Goal: Task Accomplishment & Management: Complete application form

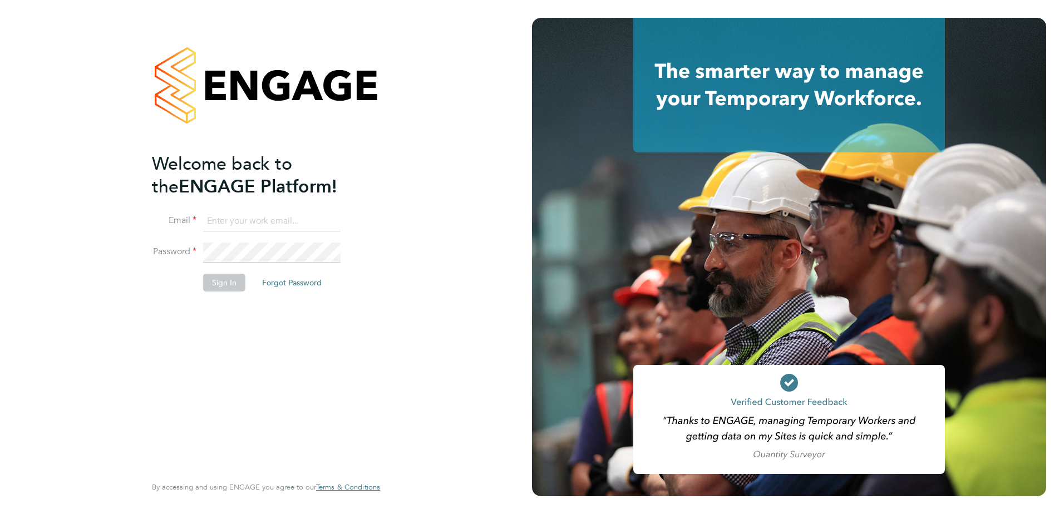
type input "tyler.kelly@vistry.co.uk"
click at [234, 280] on button "Sign In" at bounding box center [224, 283] width 42 height 18
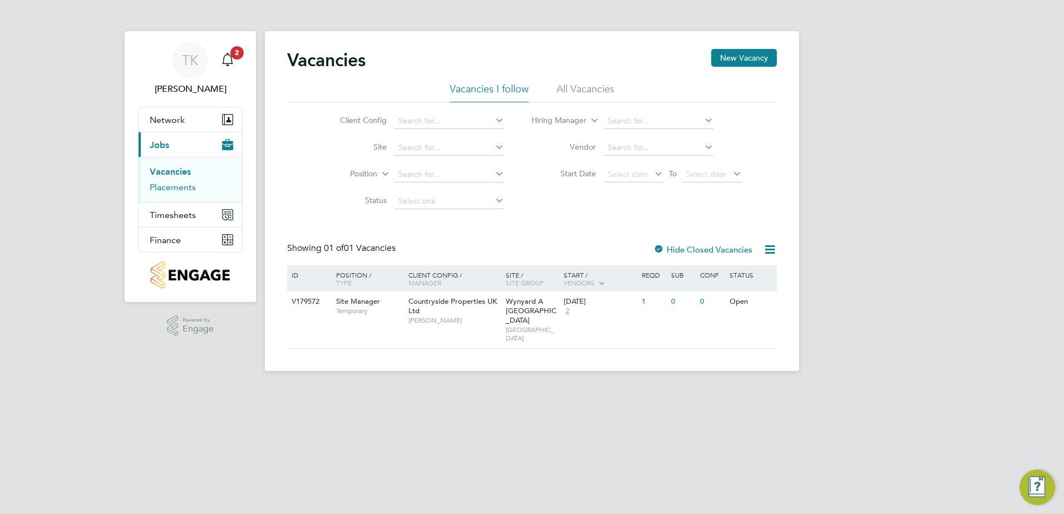
click at [193, 186] on link "Placements" at bounding box center [173, 187] width 46 height 11
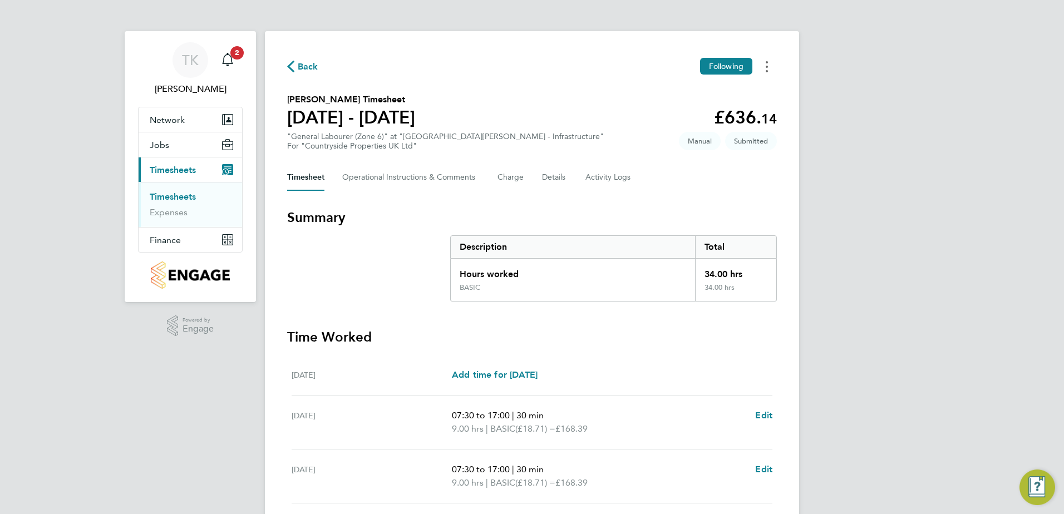
click at [767, 68] on icon "Timesheets Menu" at bounding box center [767, 66] width 2 height 11
click at [698, 110] on link "Download timesheet" at bounding box center [710, 113] width 134 height 22
click at [767, 62] on circle "Timesheets Menu" at bounding box center [767, 62] width 2 height 2
click at [700, 105] on link "Download timesheet" at bounding box center [710, 113] width 134 height 22
click at [178, 195] on link "Timesheets" at bounding box center [173, 196] width 46 height 11
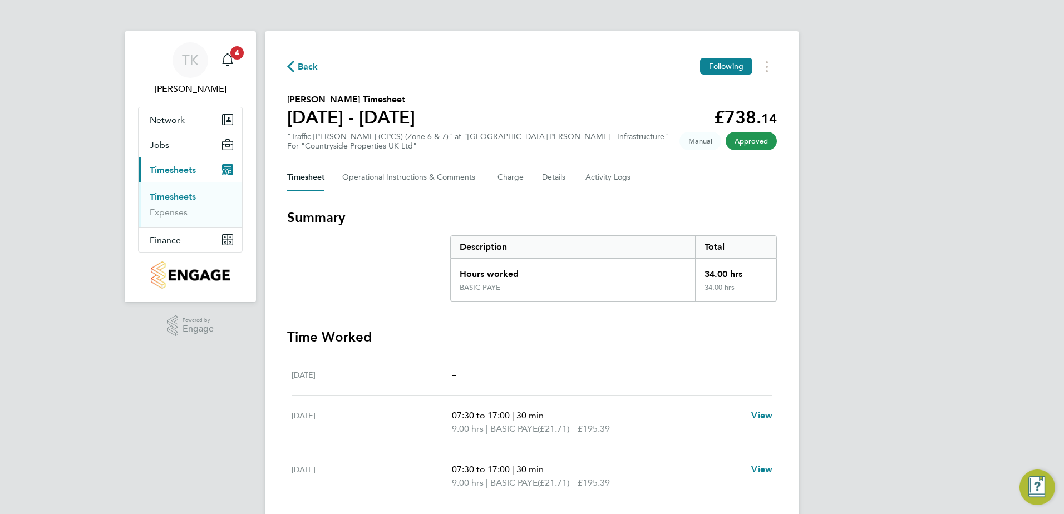
click at [298, 71] on span "Back" at bounding box center [308, 66] width 21 height 13
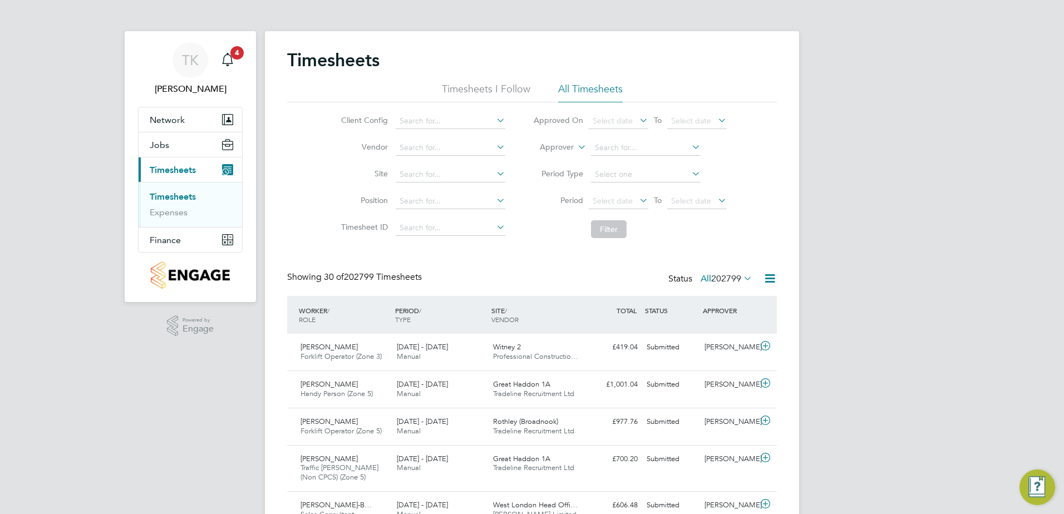
click at [168, 193] on link "Timesheets" at bounding box center [173, 196] width 46 height 11
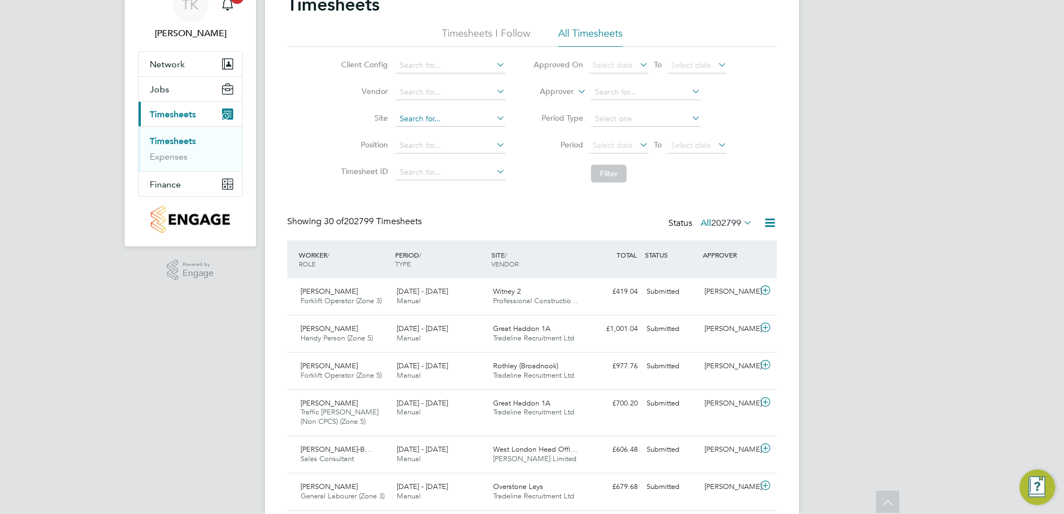
click at [416, 121] on input at bounding box center [451, 119] width 110 height 16
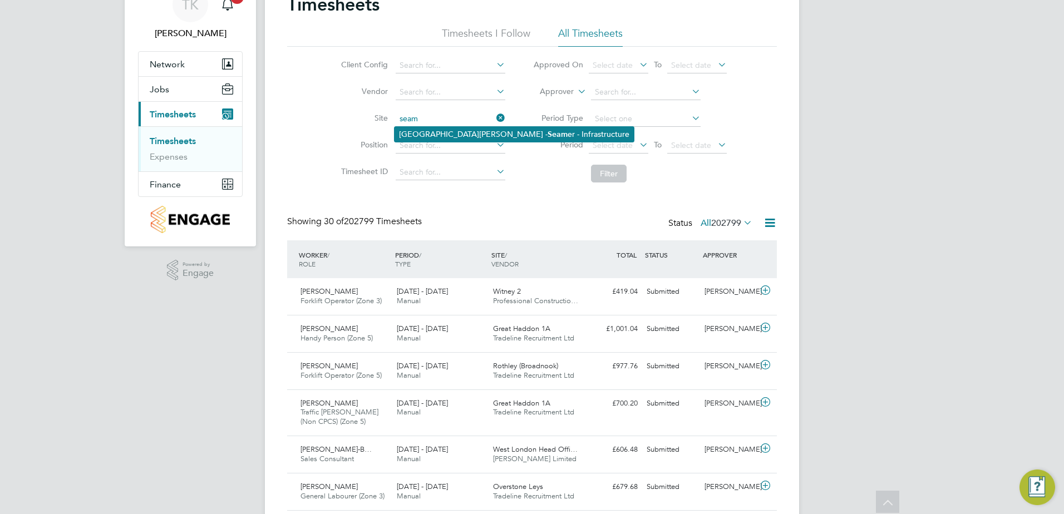
click at [433, 131] on li "Northfield Meadows - Seam er - Infrastructure" at bounding box center [513, 134] width 239 height 15
type input "Northfield Meadows - Seamer - Infrastructure"
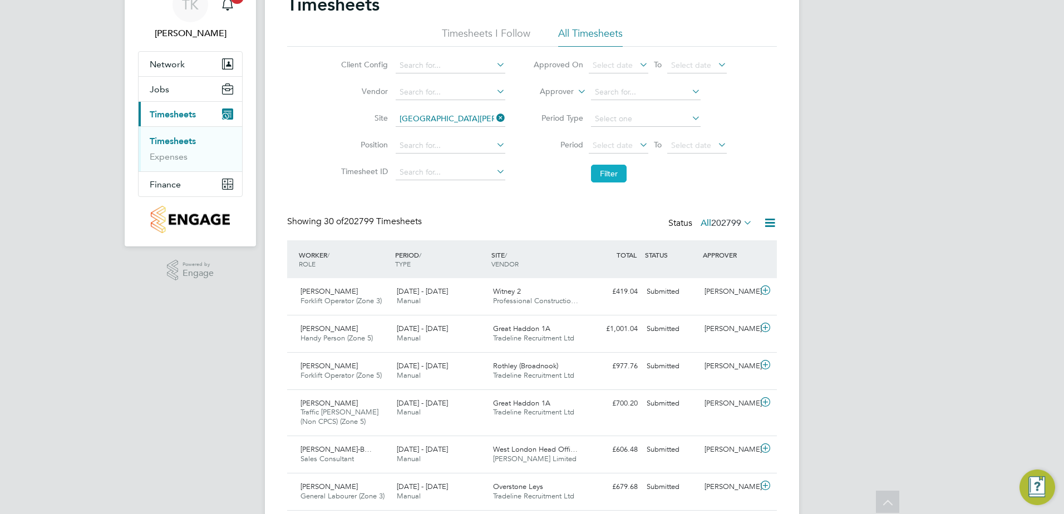
click at [605, 177] on button "Filter" at bounding box center [609, 174] width 36 height 18
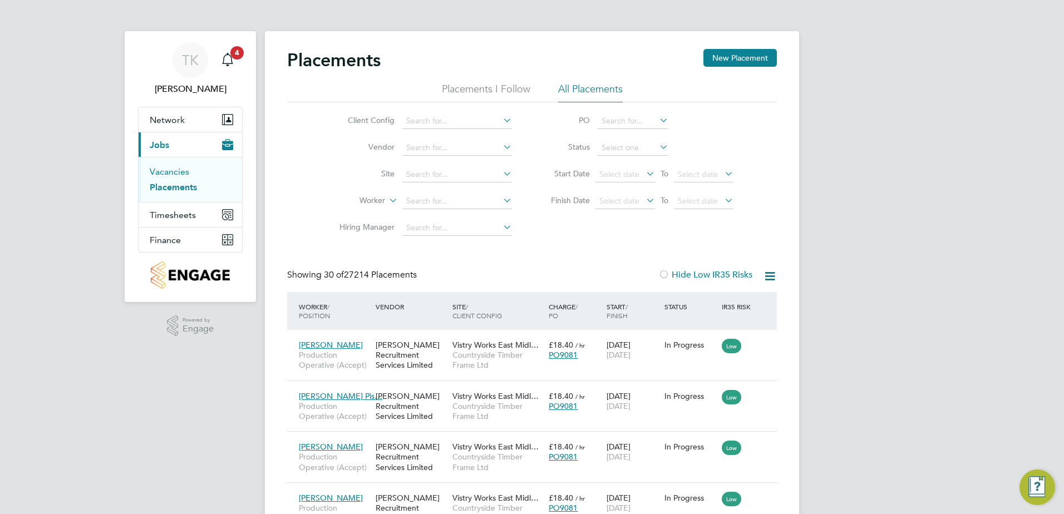
click at [170, 172] on link "Vacancies" at bounding box center [170, 171] width 40 height 11
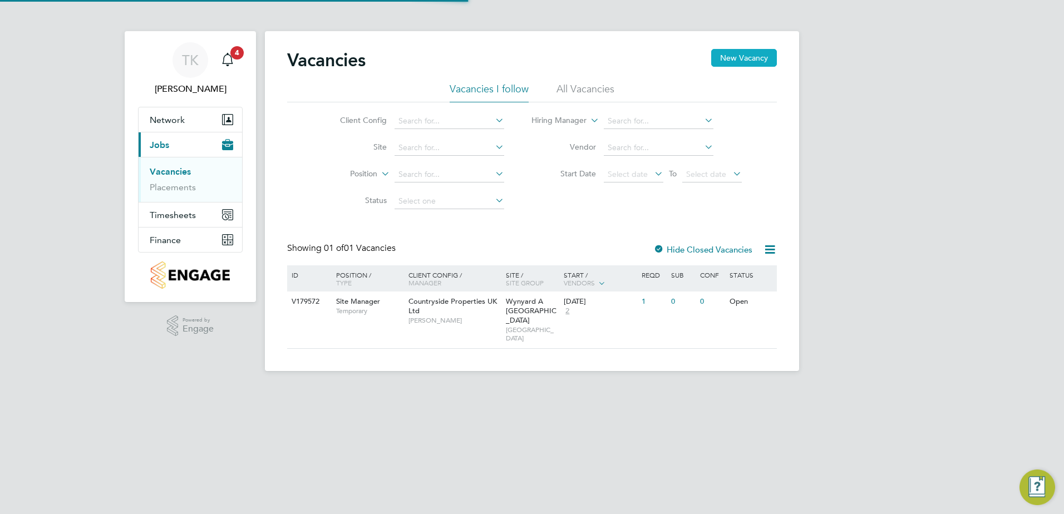
click at [756, 58] on button "New Vacancy" at bounding box center [744, 58] width 66 height 18
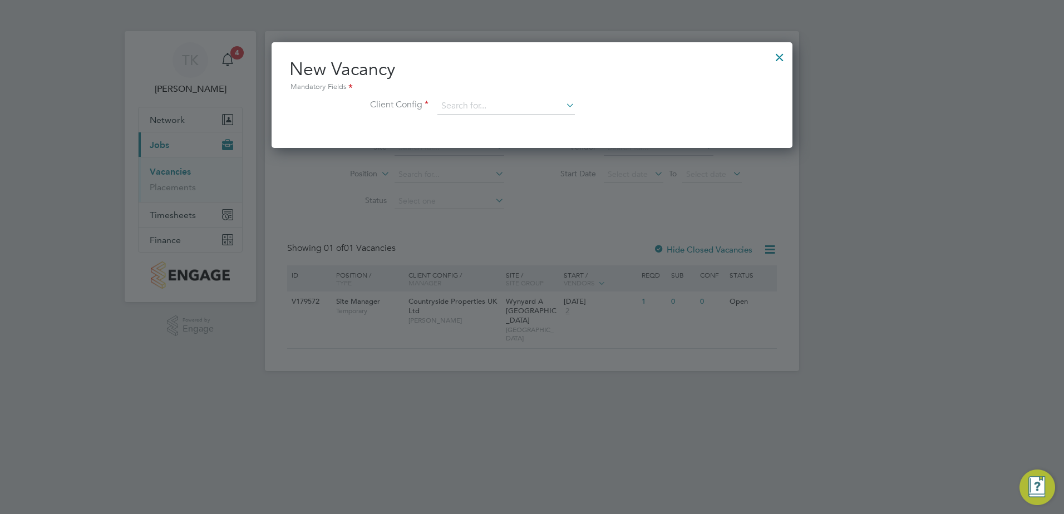
click at [774, 58] on div at bounding box center [779, 55] width 20 height 20
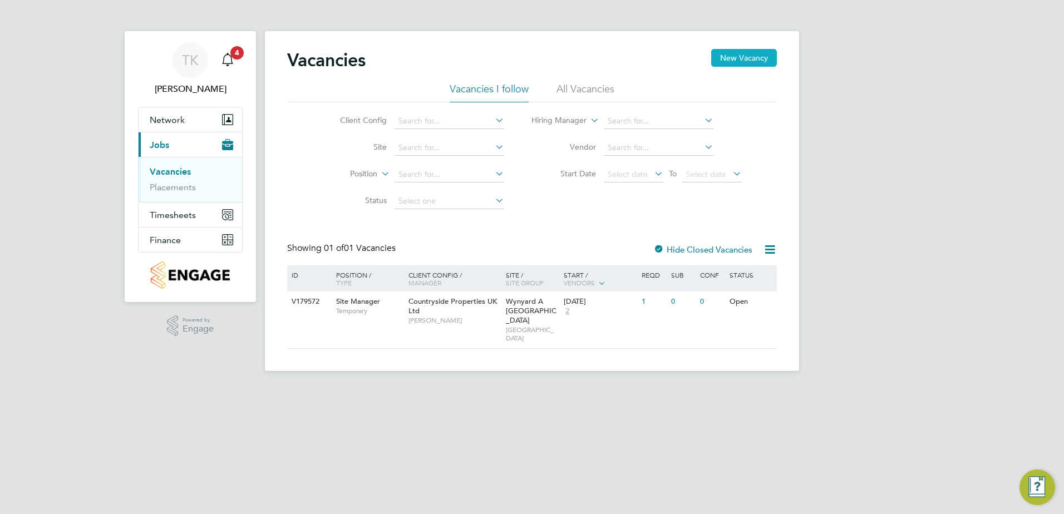
click at [766, 59] on button "New Vacancy" at bounding box center [744, 58] width 66 height 18
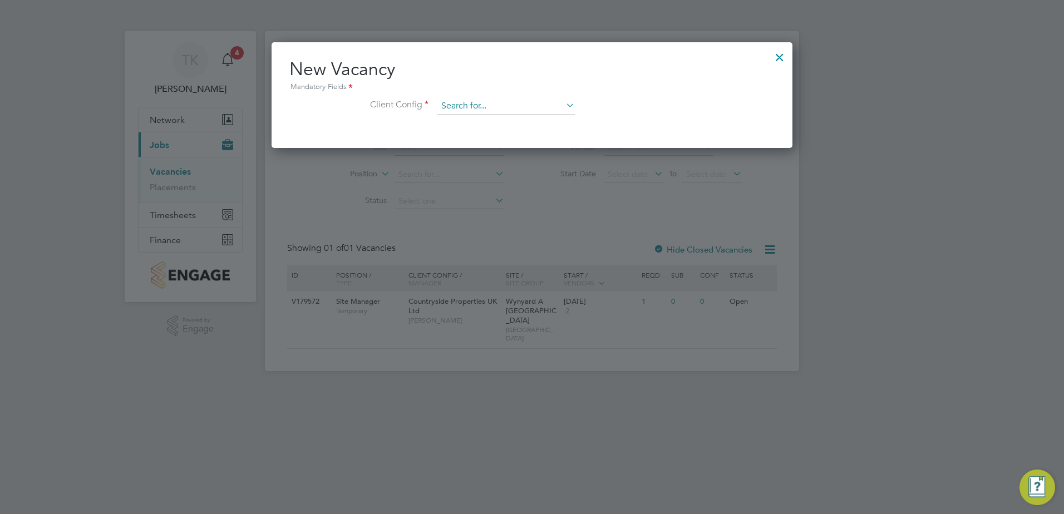
click at [471, 103] on input at bounding box center [505, 106] width 137 height 17
click at [781, 57] on div at bounding box center [779, 55] width 20 height 20
